Goal: Use online tool/utility: Utilize a website feature to perform a specific function

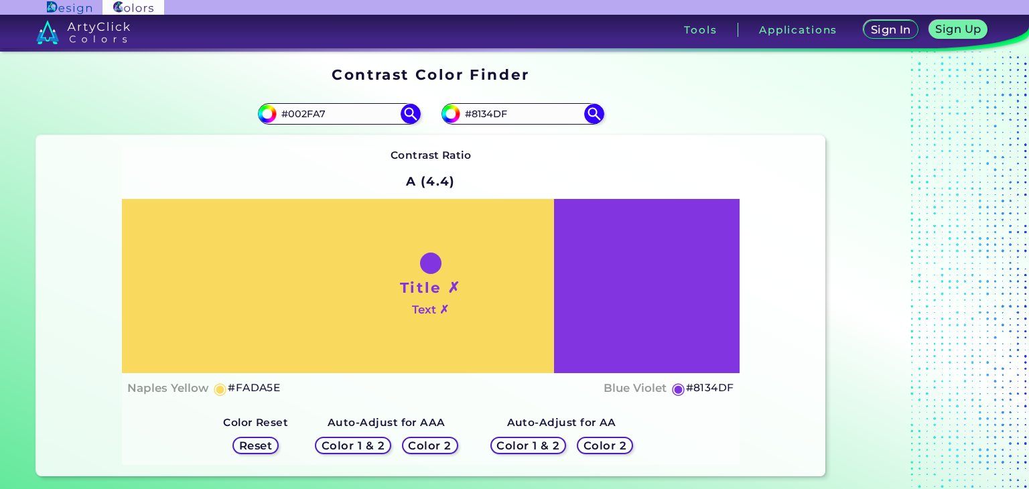
type input "#002FA7"
drag, startPoint x: 343, startPoint y: 178, endPoint x: 437, endPoint y: 104, distance: 119.7
click at [348, 174] on div "Contrast Ratio A (4.4) Title ✗ Text ✗ Naples Yellow ◉ #FADA5E ◉" at bounding box center [431, 306] width 618 height 319
click at [410, 115] on img at bounding box center [410, 114] width 23 height 23
type input "#002fa7"
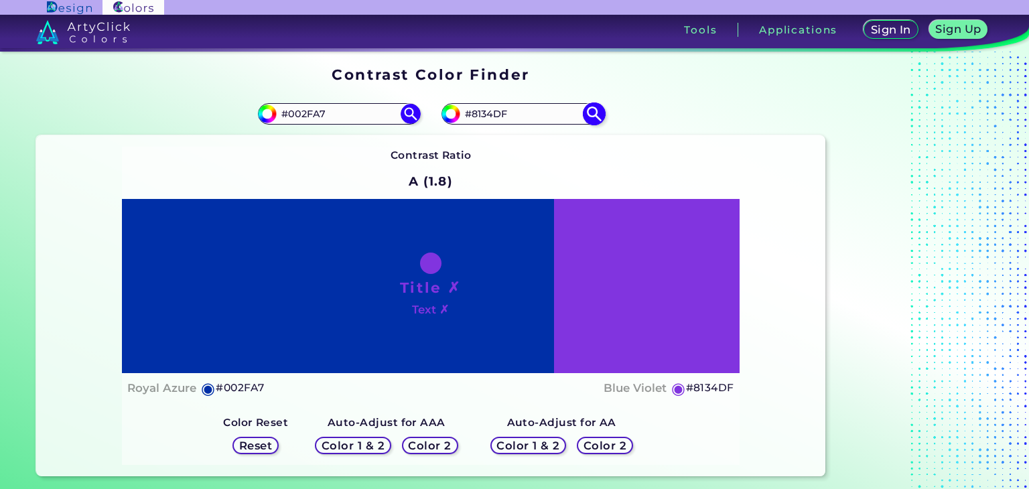
click at [452, 115] on input "#8134df" at bounding box center [449, 112] width 17 height 17
type input "#655a72"
type input "#655A72"
type input "#625770"
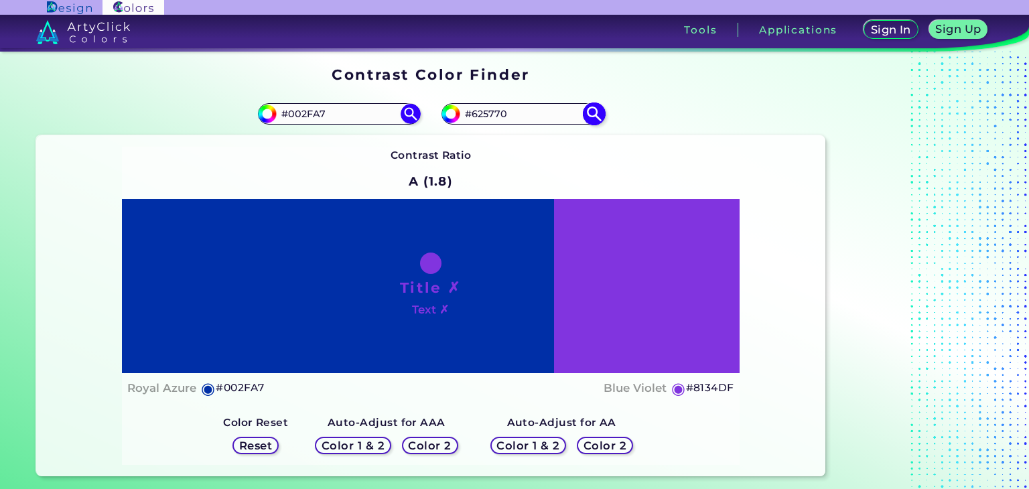
type input "#625671"
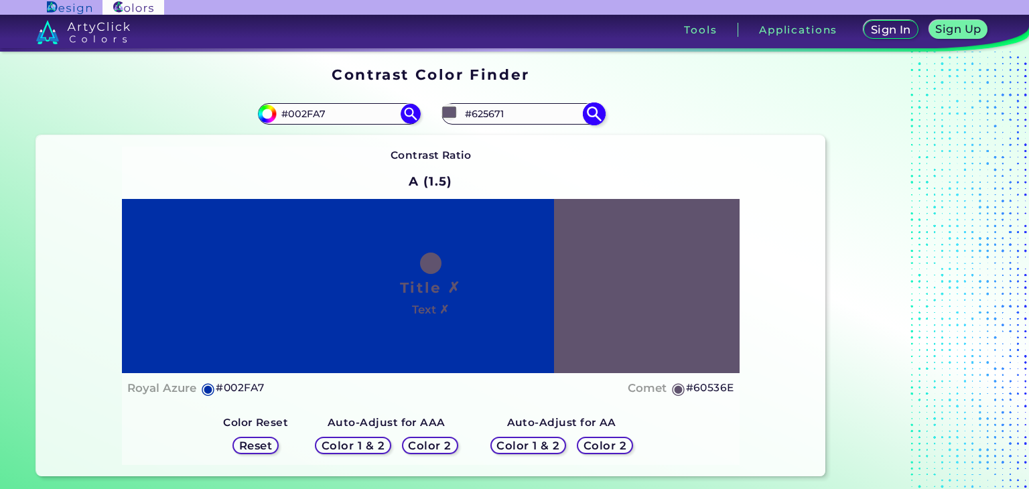
type input "#60536e"
type input "#60536E"
type input "#5f526f"
type input "#5F526F"
type input "#5f5071"
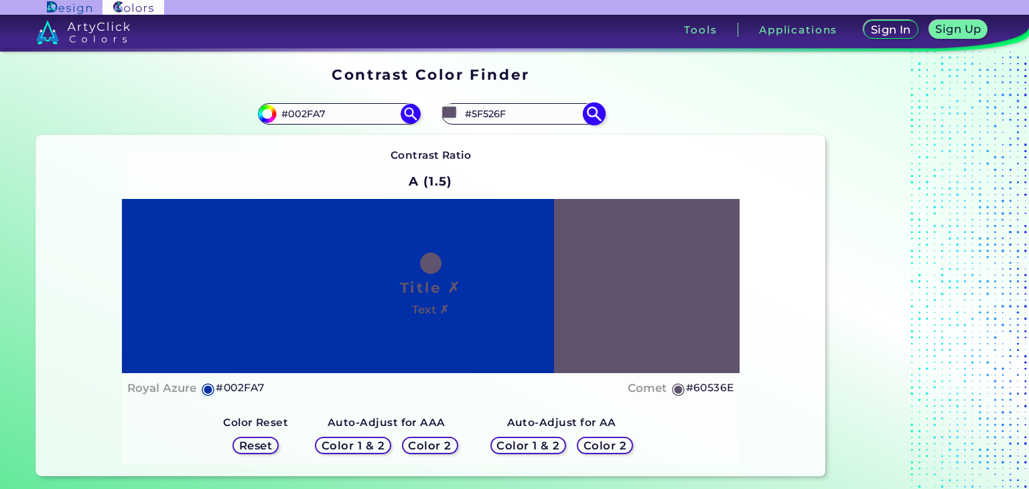
type input "#5F5071"
type input "#5d4d6f"
type input "#5D4D6F"
type input "#5d4c70"
type input "#5D4C70"
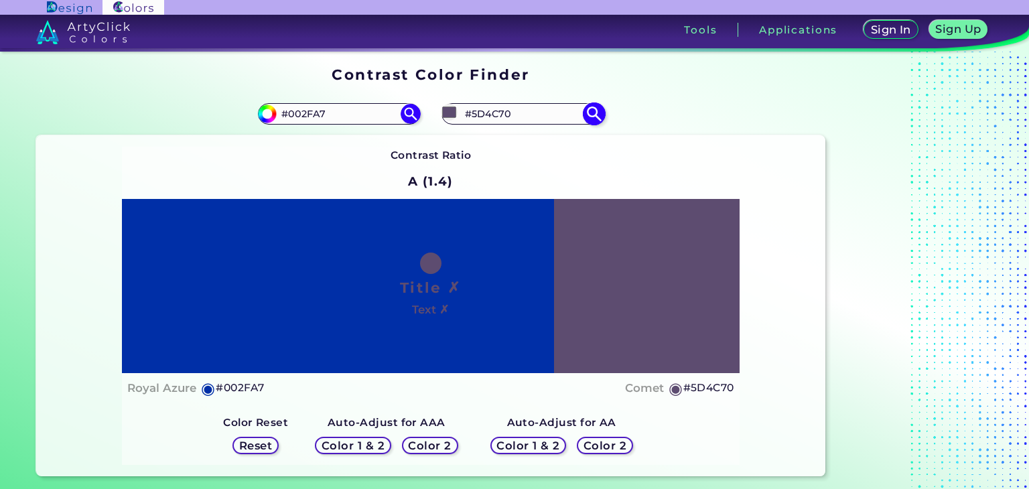
type input "#5c4b71"
type input "#5C4B71"
type input "#5c4b72"
type input "#5C4B72"
type input "#5a4870"
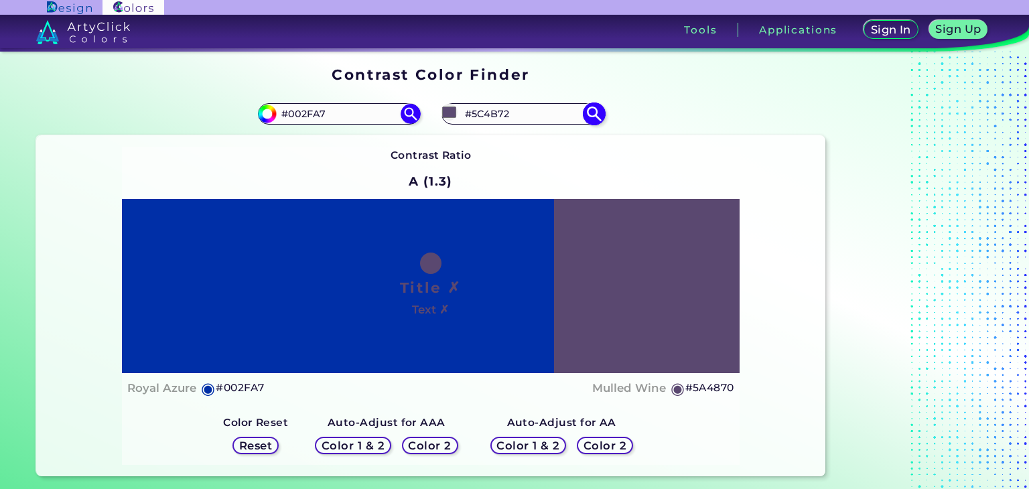
type input "#5A4870"
type input "#5a4771"
type input "#5A4771"
type input "#57446f"
type input "#57446F"
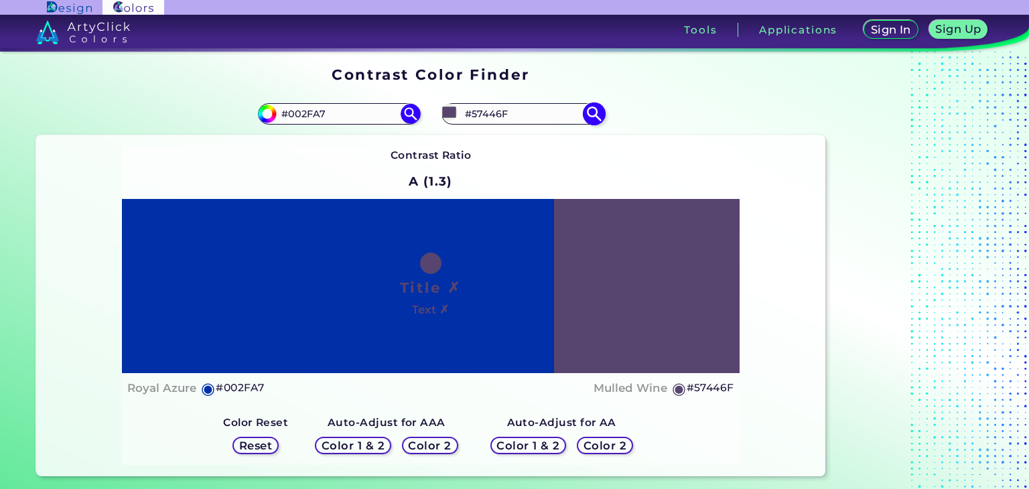
type input "#5a4672"
type input "#5A4672"
type input "#5e487a"
type input "#5E487A"
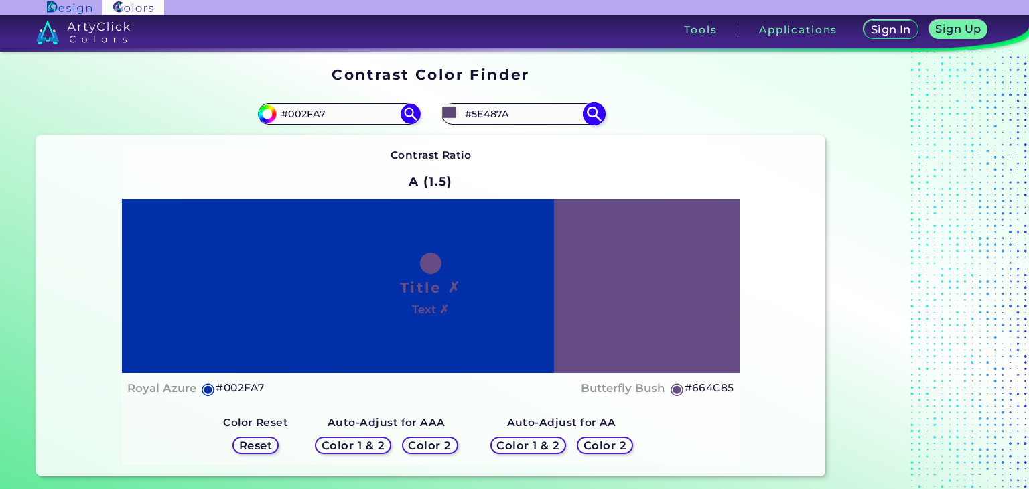
type input "#705393"
type input "#8467a8"
type input "#8467A8"
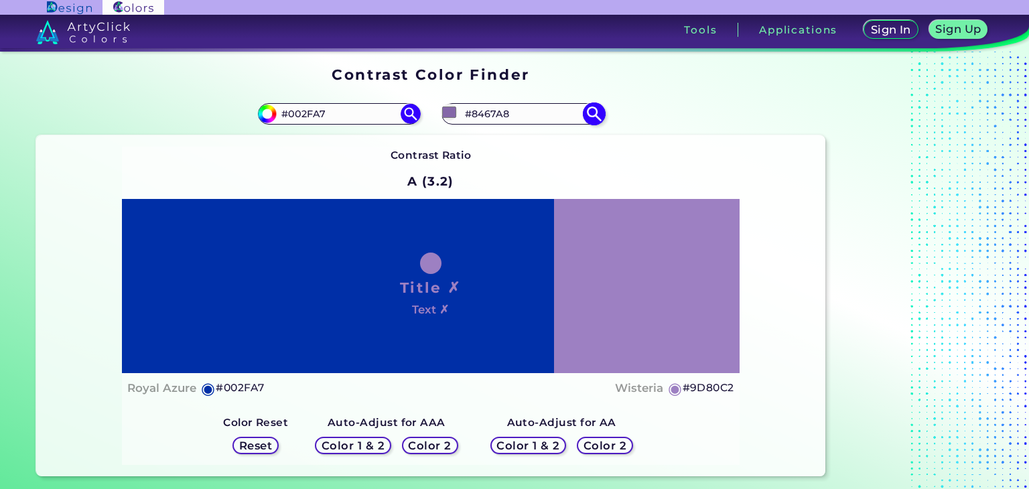
type input "#a082c4"
type input "#A082C4"
type input "#a27ecd"
type input "#A27ECD"
type input "#9a74c8"
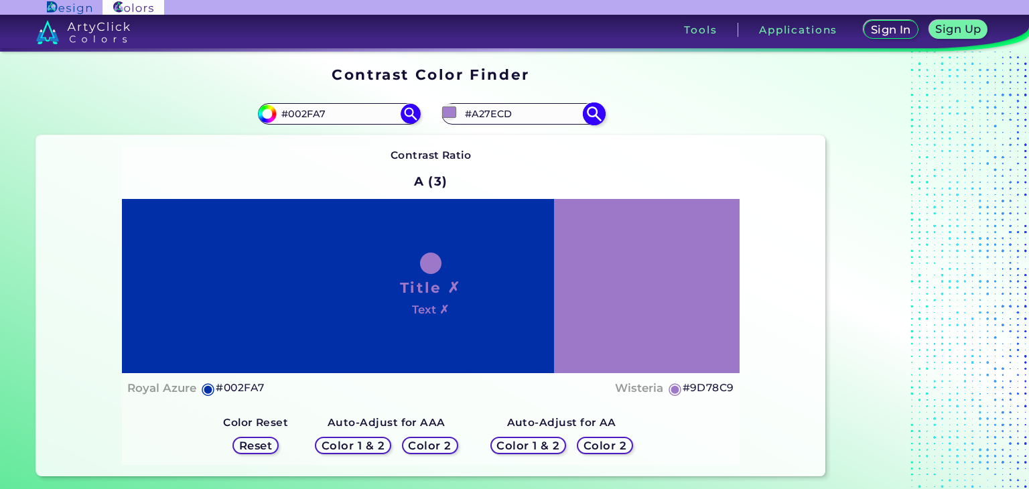
type input "#9A74C8"
click at [700, 151] on div "Contrast Ratio A (2.9) Title ✗ Text ✗ Royal Azure ◉ #002FA7 ◉" at bounding box center [431, 306] width 618 height 319
click at [450, 113] on input "#9a74c8" at bounding box center [449, 112] width 17 height 17
type input "#9787ab"
type input "#9787AB"
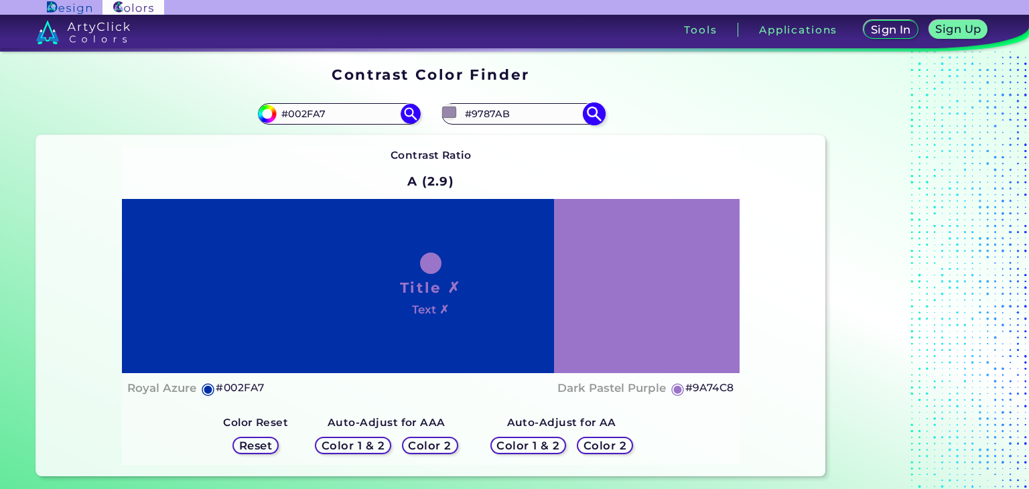
type input "#9281a7"
type input "#9281A7"
type input "#8d7ba3"
type input "#8D7BA3"
type input "#85729d"
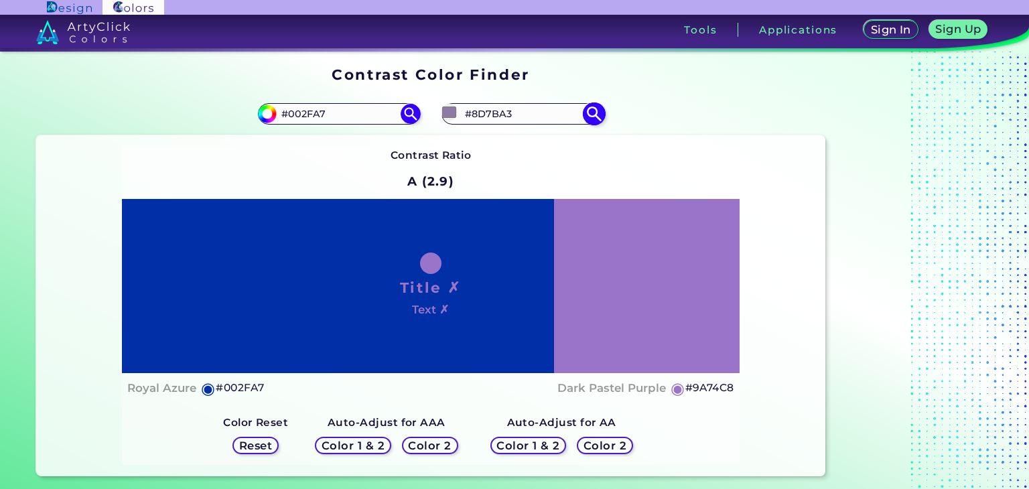
type input "#85729D"
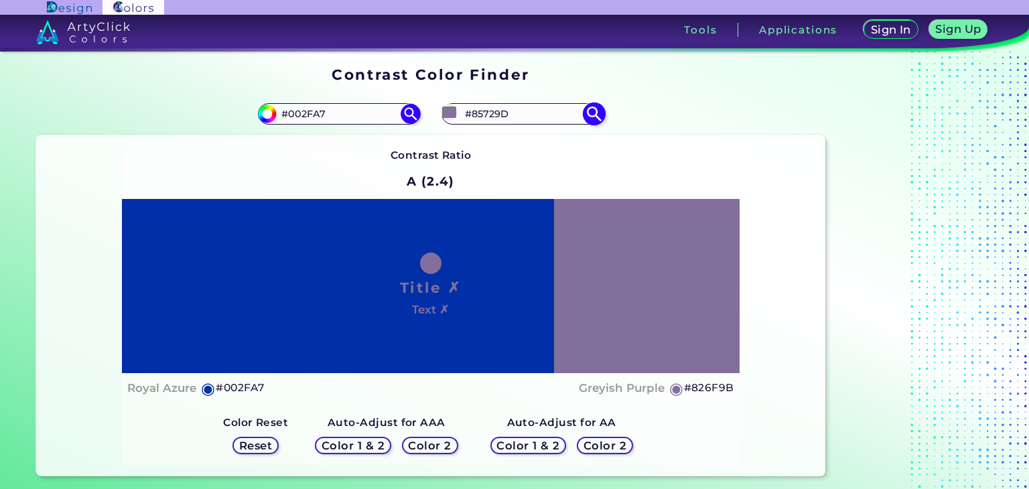
type input "#806c99"
type input "#806C99"
type input "#826d9c"
type input "#826D9C"
type input "#8770a4"
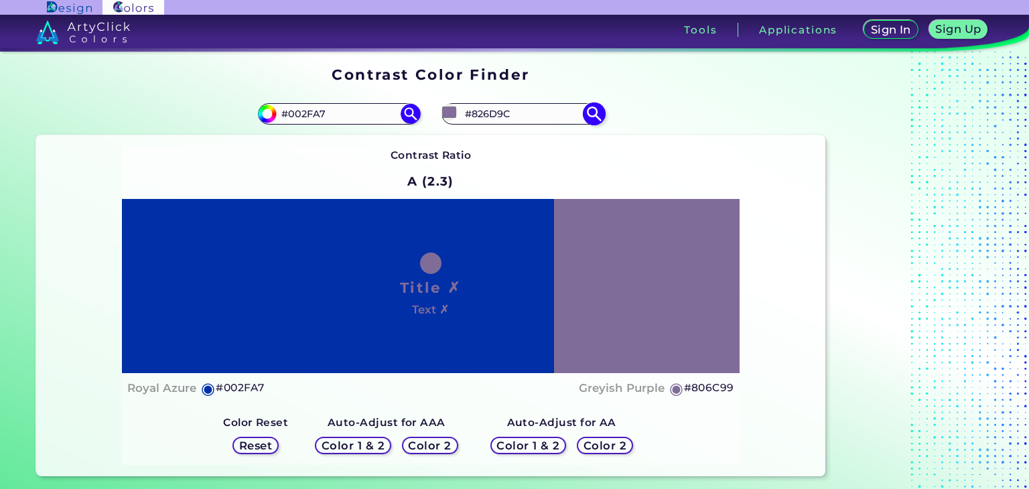
type input "#8770A4"
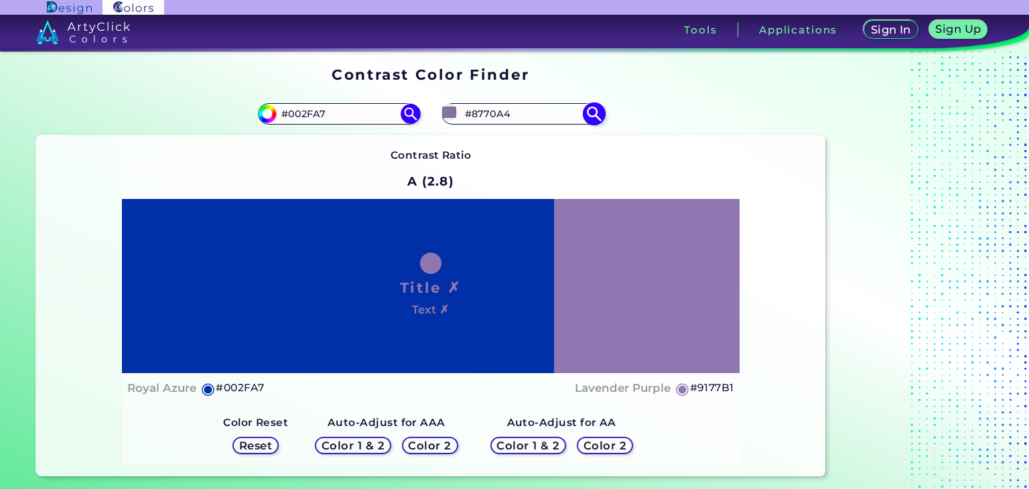
type input "#9177b1"
type input "#9177B1"
type input "#a189be"
type input "#A189BE"
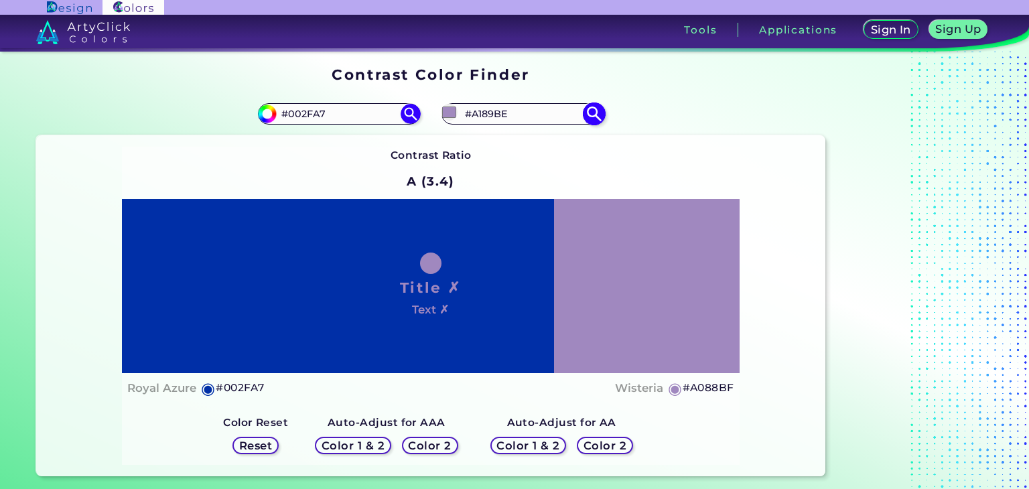
type input "#a088bf"
type input "#A088BF"
type input "#8898bf"
type input "#8898BF"
type input "#889abf"
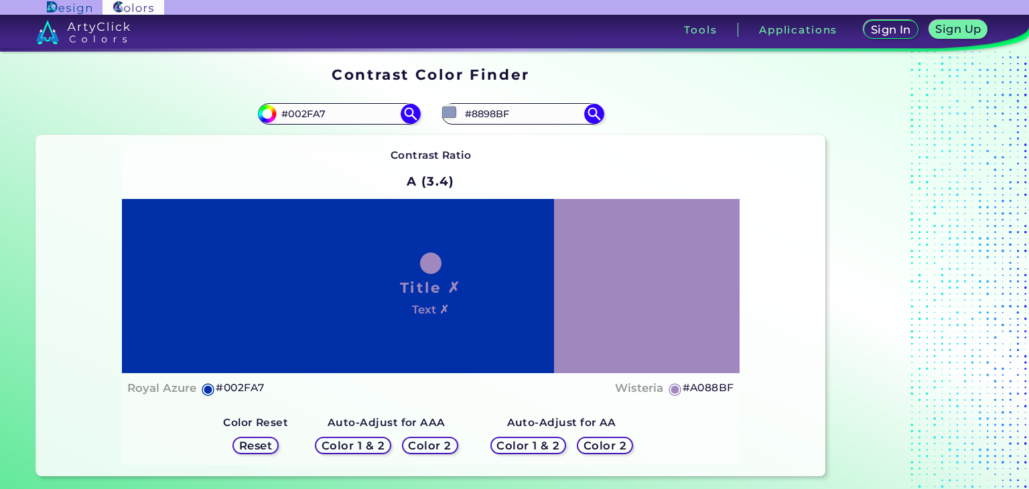
type input "#889ABF"
type input "#889dbf"
type input "#889DBF"
type input "#88a4bf"
type input "#88A4BF"
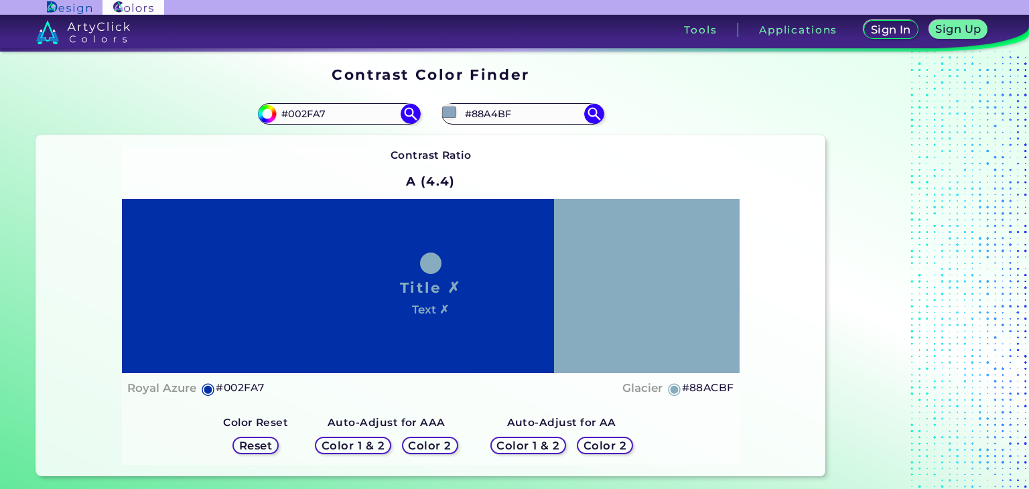
type input "#88b6bf"
type input "#88B6BF"
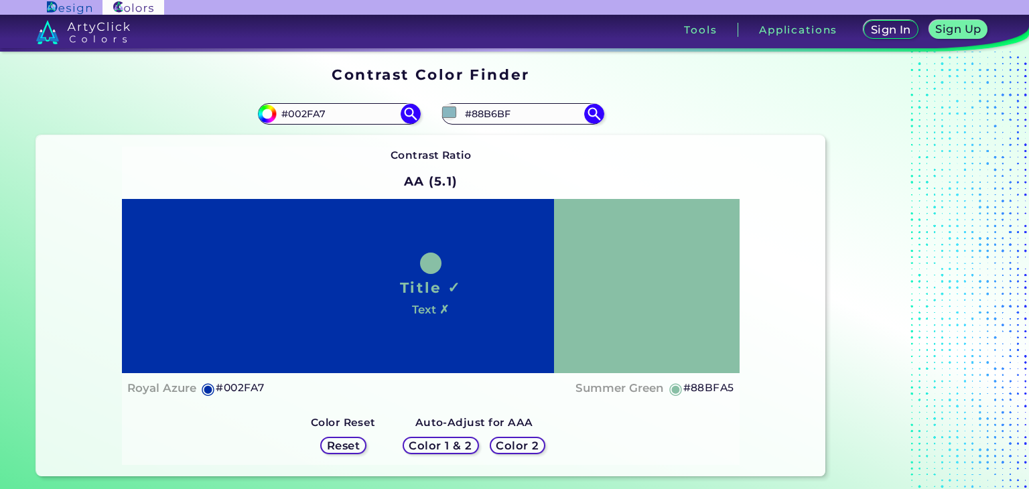
type input "#88bfa0"
type input "#88BFA0"
type input "#88bf8e"
type input "#88BF8E"
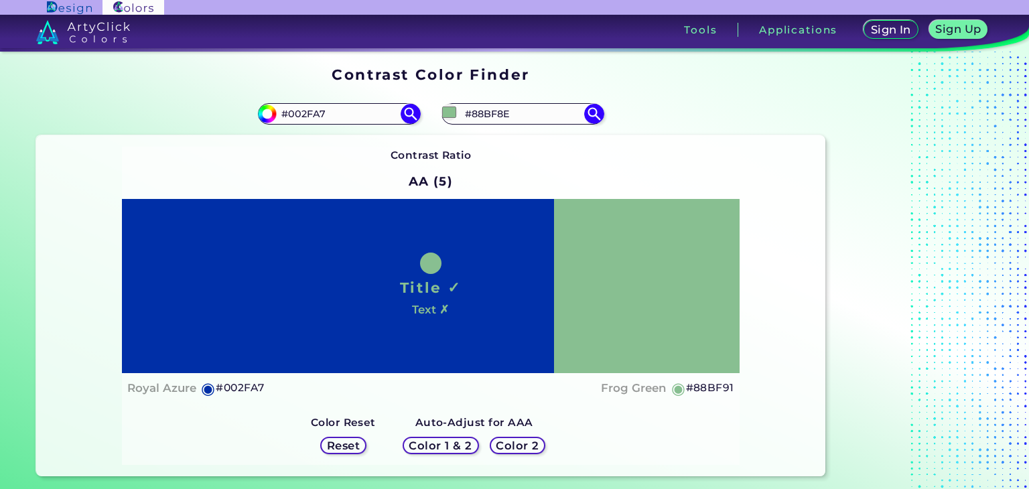
type input "#88bf91"
type input "#88BF91"
type input "#88bf91"
click at [797, 132] on div "#88bf91 #88BF91" at bounding box center [628, 113] width 395 height 43
click at [517, 446] on h5 "Color 2" at bounding box center [518, 446] width 40 height 10
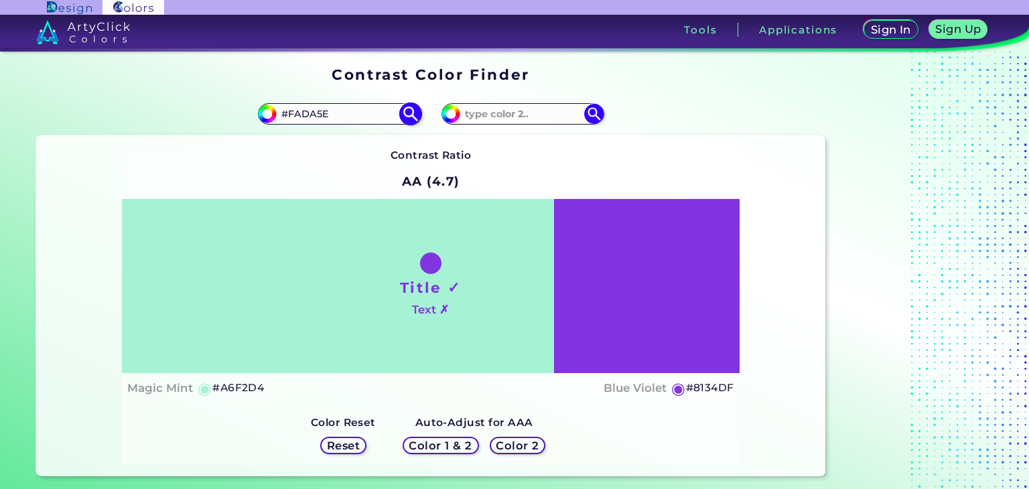
click at [369, 120] on input "#FADA5E" at bounding box center [339, 114] width 125 height 18
paste input "002FA7"
type input "#002FA7"
click at [413, 105] on img at bounding box center [410, 114] width 23 height 23
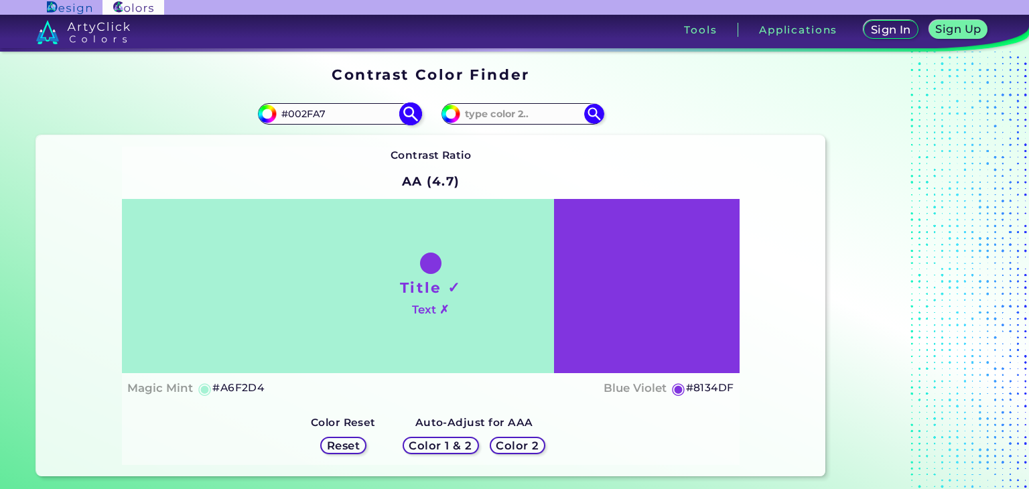
type input "#002fa7"
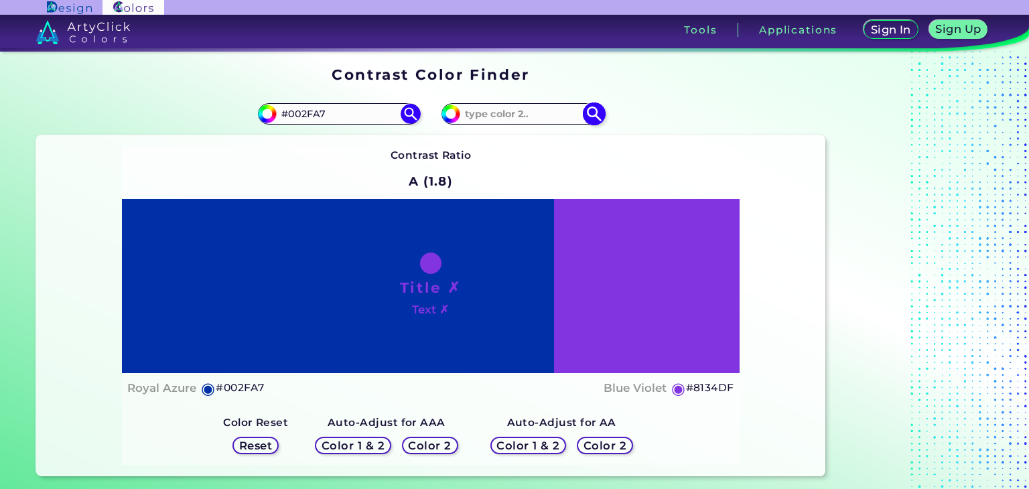
click at [454, 111] on input "#8134df" at bounding box center [449, 112] width 17 height 17
drag, startPoint x: 433, startPoint y: 423, endPoint x: 433, endPoint y: 440, distance: 17.4
click at [433, 425] on strong "Auto-Adjust for AAA" at bounding box center [387, 422] width 118 height 13
click at [431, 447] on h5 "Color 2" at bounding box center [430, 446] width 40 height 10
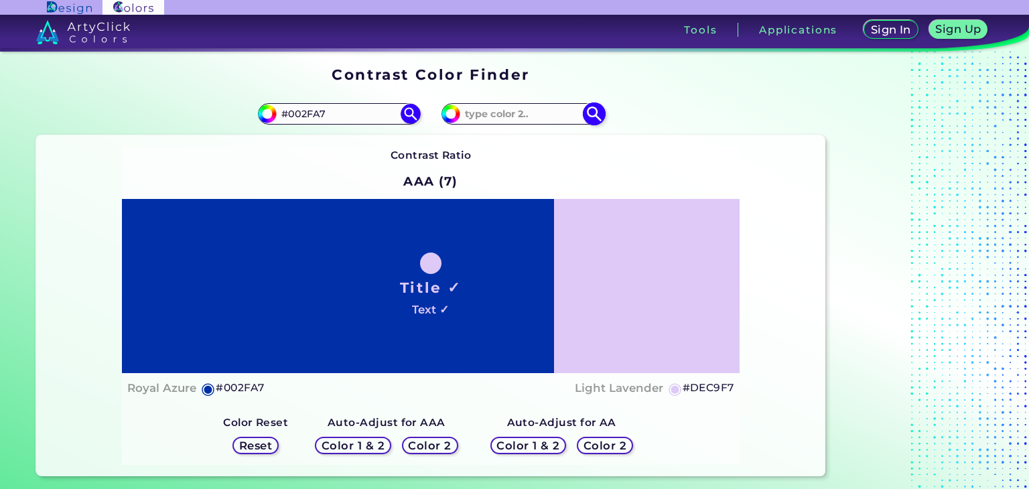
click at [454, 120] on img at bounding box center [451, 114] width 20 height 20
click at [450, 115] on input "#8134df" at bounding box center [449, 112] width 17 height 17
type input "#34bddf"
type input "#34BDDF"
type input "#34c3df"
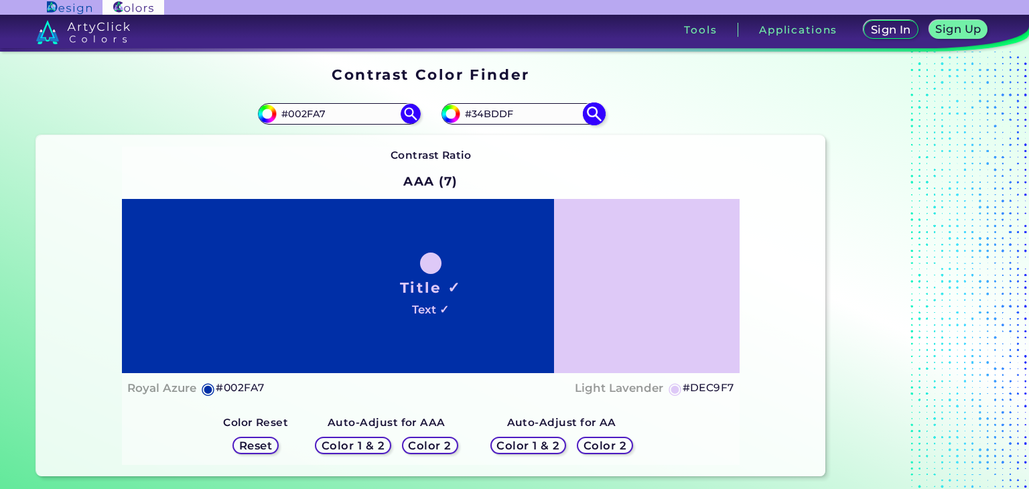
type input "#34C3DF"
type input "#34dcdf"
type input "#34DCDF"
type input "#34dfa6"
type input "#34DFA6"
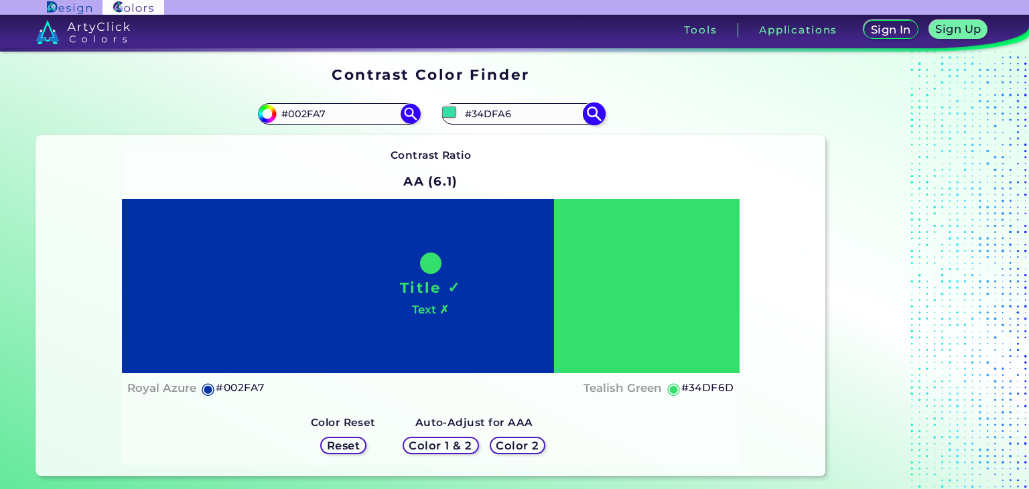
type input "#34df67"
type input "#34DF67"
click at [646, 161] on div "Contrast Ratio AA (6.1) Title ✓ Text ✗ Royal Azure ◉ #002FA7 ◉" at bounding box center [431, 306] width 618 height 319
click at [508, 449] on h5 "Color 2" at bounding box center [517, 446] width 39 height 10
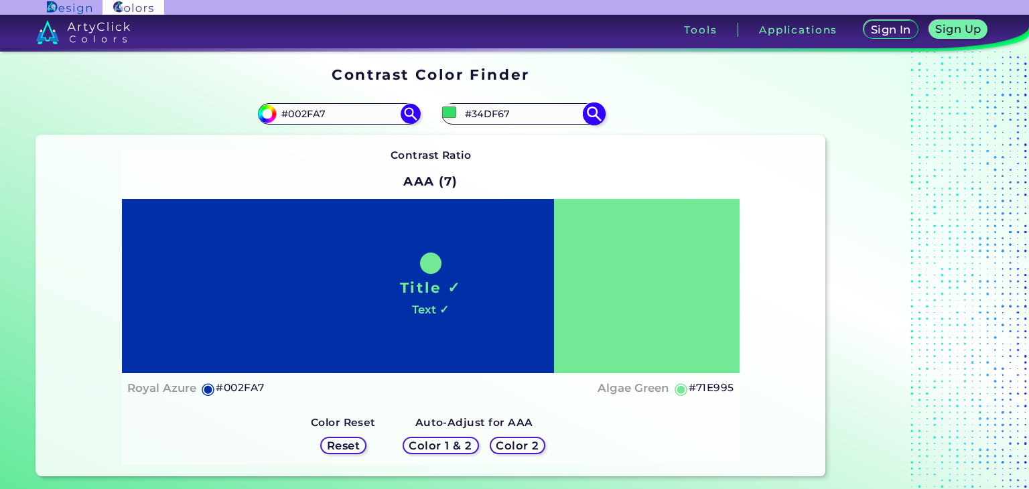
click at [454, 114] on input "#34df67" at bounding box center [449, 112] width 17 height 17
type input "#4fb56e"
type input "#4FB56E"
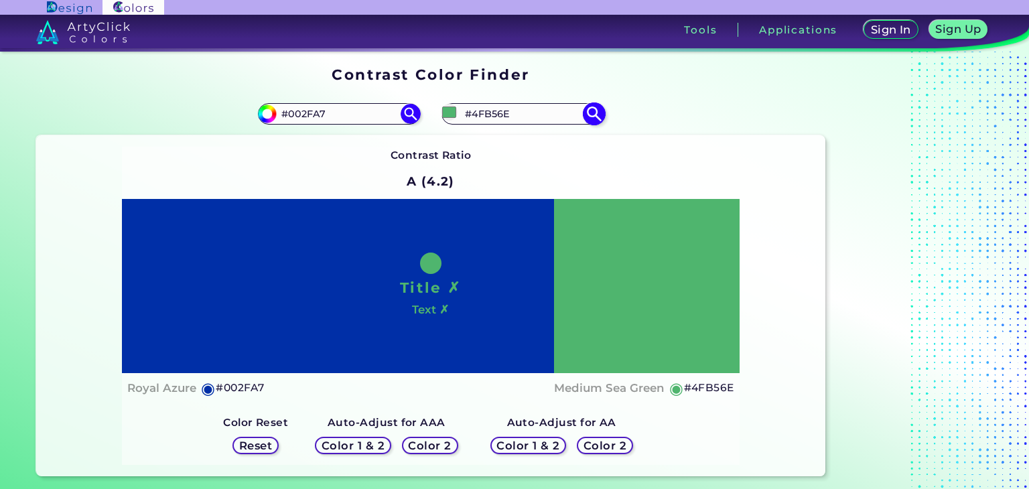
type input "#50b46e"
type input "#50B46E"
type input "#56b873"
type input "#56B873"
type input "#61bd7c"
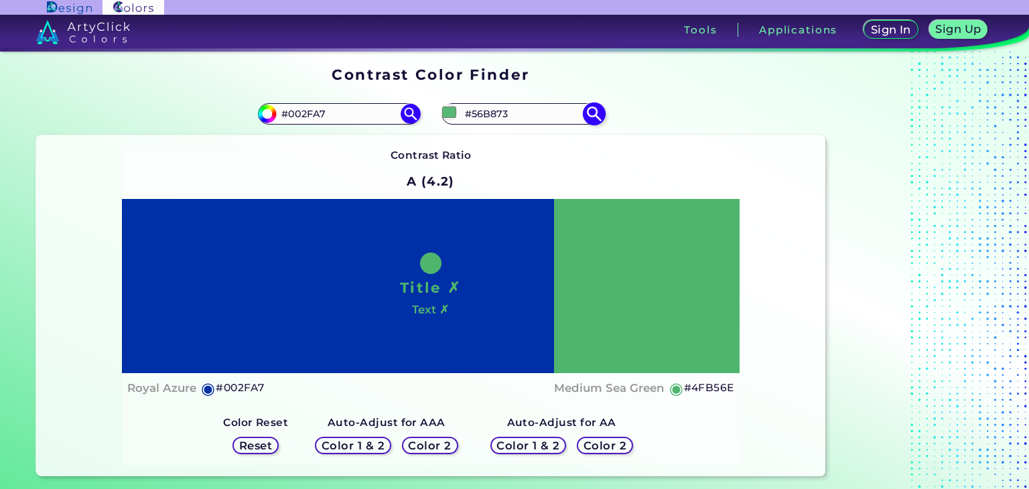
type input "#61BD7C"
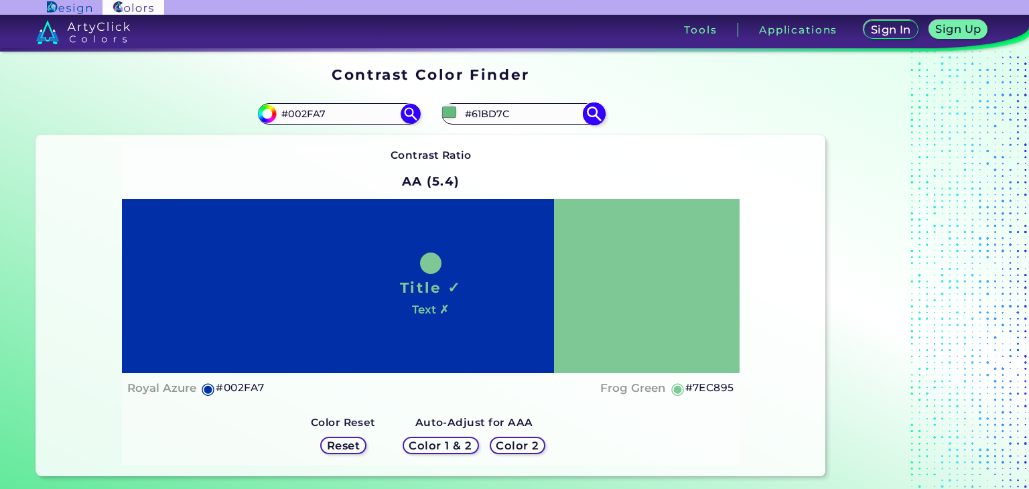
type input "#83c998"
type input "#83C998"
type input "#8cca9e"
type input "#8CCA9E"
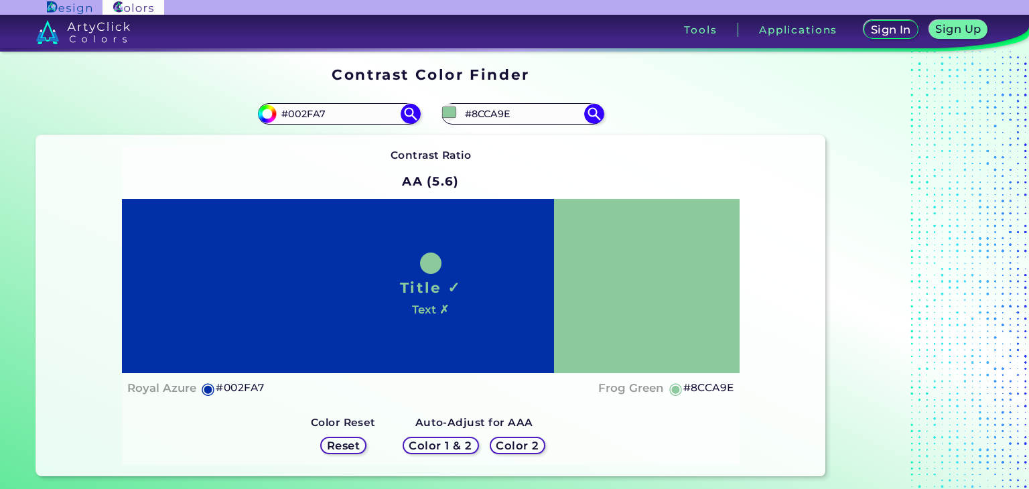
type input "#8cca9e"
click at [785, 154] on div "Contrast Ratio AA (5.6) Title ✓ Text ✗ Royal Azure ◉ #002FA7 Frog Green ◉ #8CCA…" at bounding box center [430, 305] width 789 height 341
click at [535, 441] on h5 "Color 2" at bounding box center [517, 446] width 39 height 10
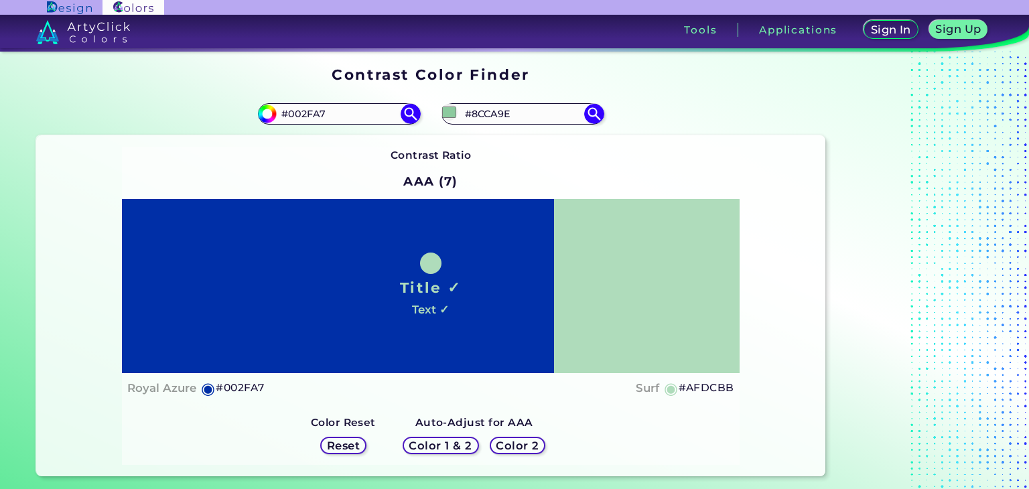
click at [541, 127] on div "#8cca9e #8CCA9E" at bounding box center [628, 113] width 395 height 43
click at [541, 121] on input "#8CCA9E" at bounding box center [522, 114] width 125 height 18
click at [352, 117] on input "#002FA7" at bounding box center [339, 114] width 125 height 18
